Goal: Task Accomplishment & Management: Manage account settings

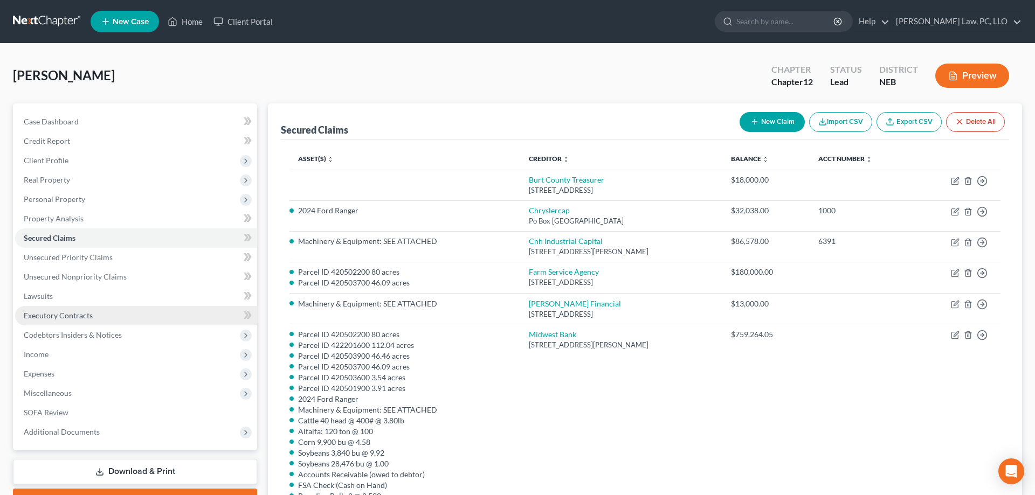
click at [69, 315] on span "Executory Contracts" at bounding box center [58, 315] width 69 height 9
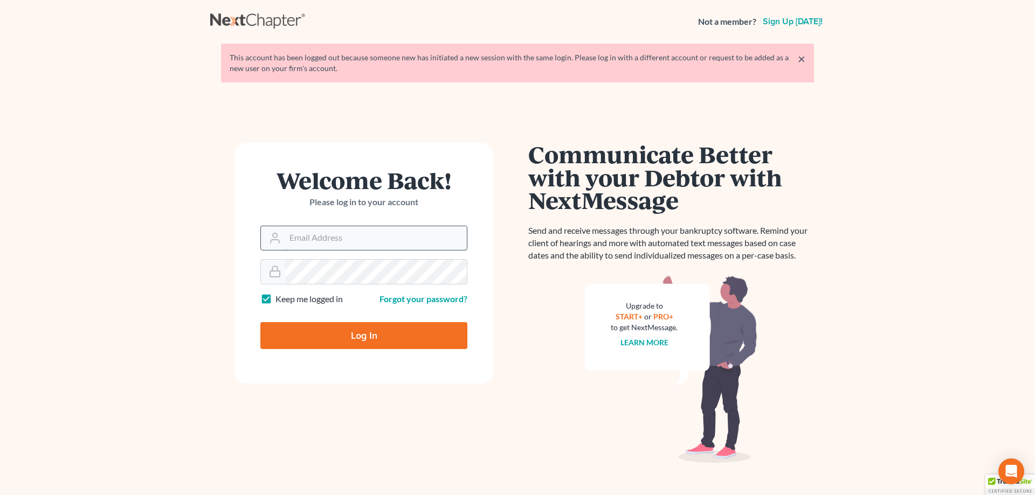
click at [370, 242] on input "Email Address" at bounding box center [376, 238] width 182 height 24
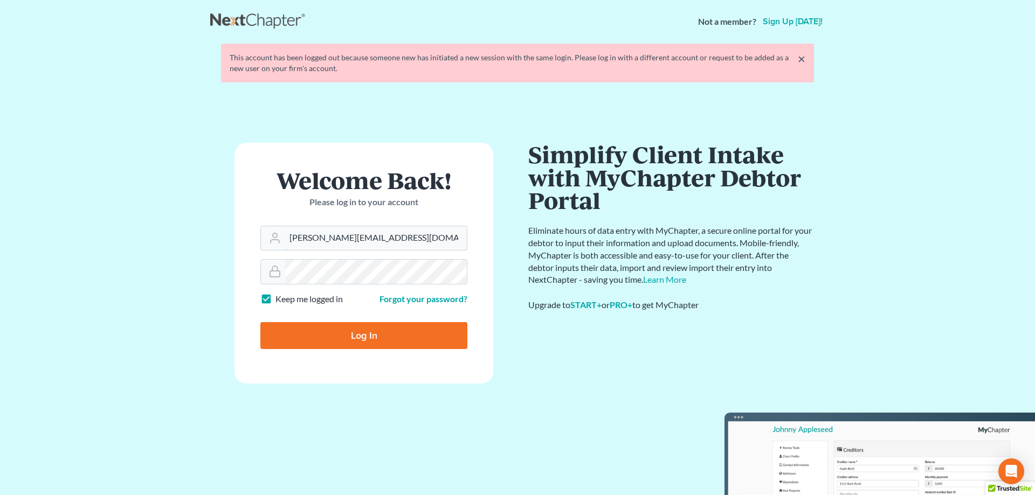
type input "[PERSON_NAME][EMAIL_ADDRESS][DOMAIN_NAME]"
click at [385, 344] on input "Log In" at bounding box center [363, 335] width 207 height 27
type input "Thinking..."
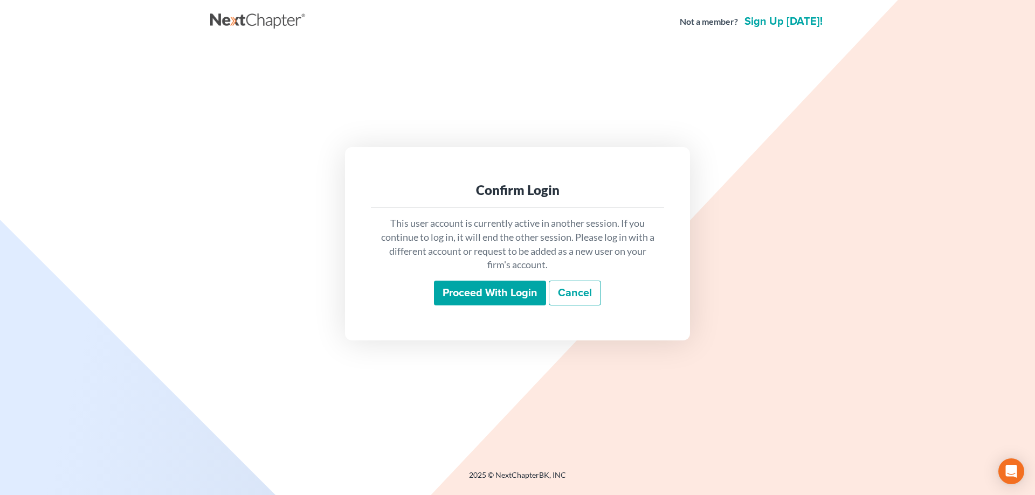
click at [512, 290] on input "Proceed with login" at bounding box center [490, 293] width 112 height 25
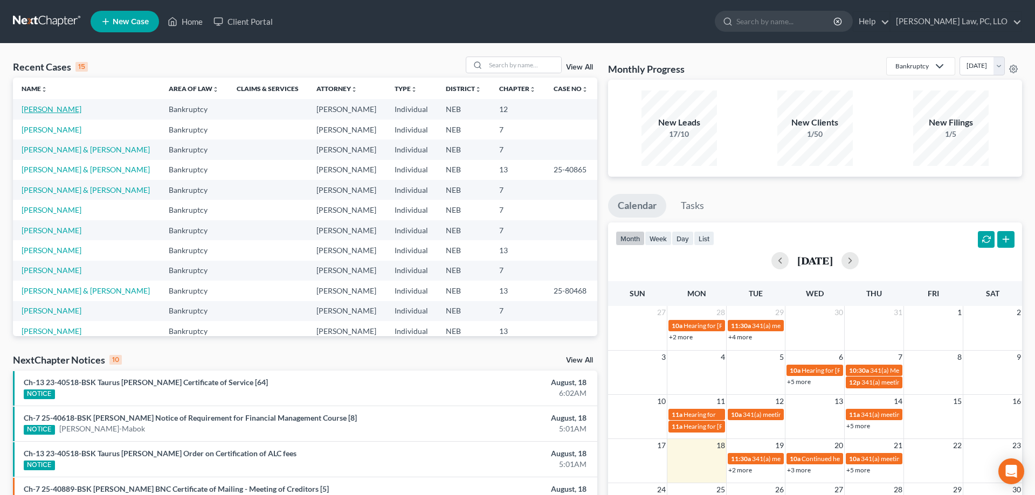
click at [45, 113] on link "[PERSON_NAME]" at bounding box center [52, 109] width 60 height 9
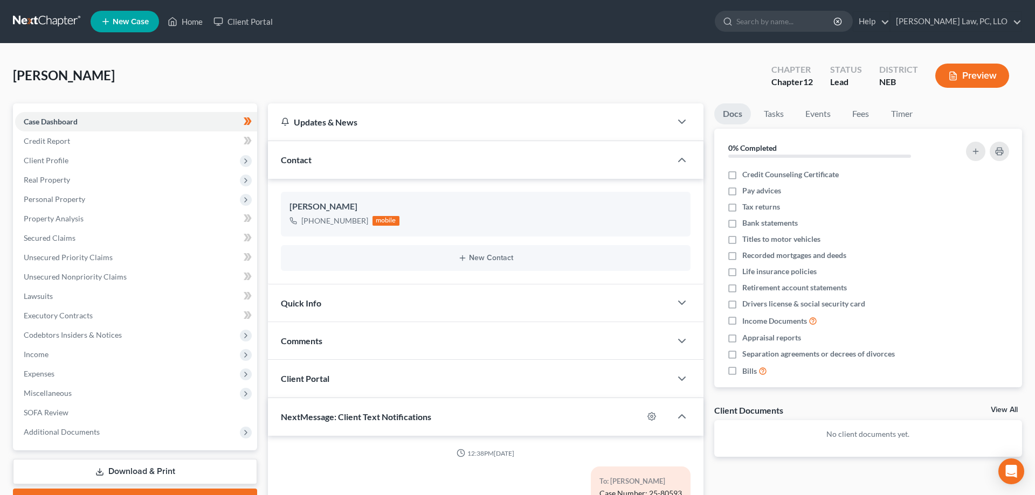
scroll to position [326, 0]
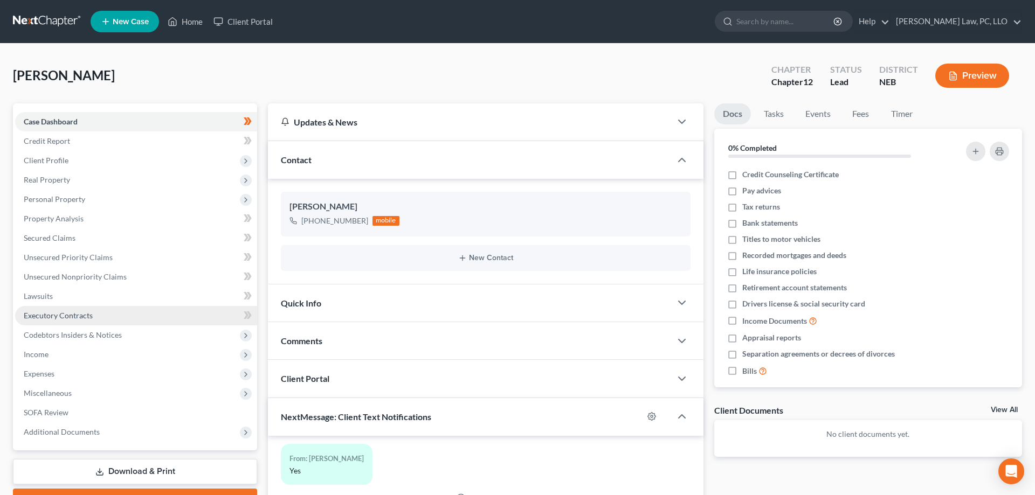
click at [69, 320] on span "Executory Contracts" at bounding box center [58, 315] width 69 height 9
